Goal: Check status: Check status

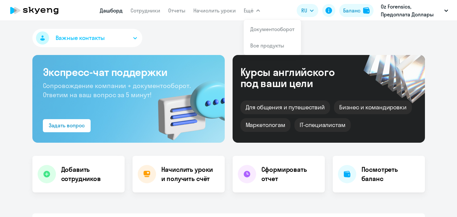
select select "30"
drag, startPoint x: 348, startPoint y: 19, endPoint x: 347, endPoint y: 14, distance: 4.3
click at [347, 14] on app-header "[PERSON_NAME] Отчеты Начислить уроки Ещё Документооборот Все продукты Дашборд С…" at bounding box center [228, 10] width 457 height 21
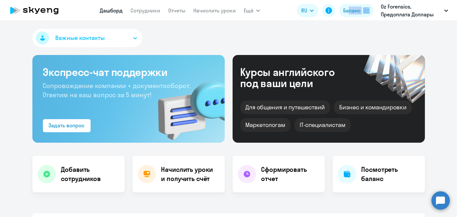
click at [343, 14] on div at bounding box center [343, 14] width 0 height 0
click at [350, 11] on div "Баланс" at bounding box center [351, 11] width 17 height 8
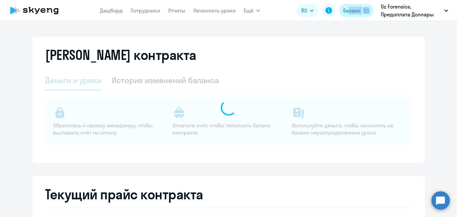
select select "english_adult_not_native_speaker"
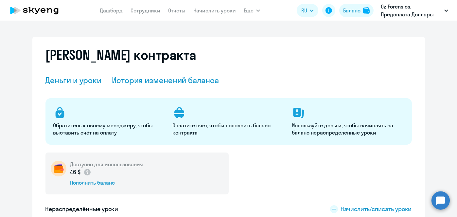
click at [205, 74] on div "История изменений баланса" at bounding box center [165, 81] width 107 height 20
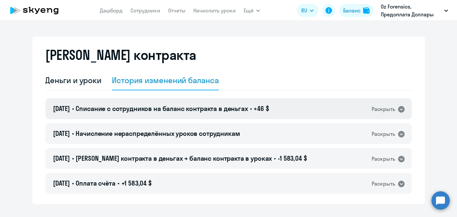
click at [269, 111] on span "+46 $" at bounding box center [261, 108] width 15 height 8
